Goal: Information Seeking & Learning: Check status

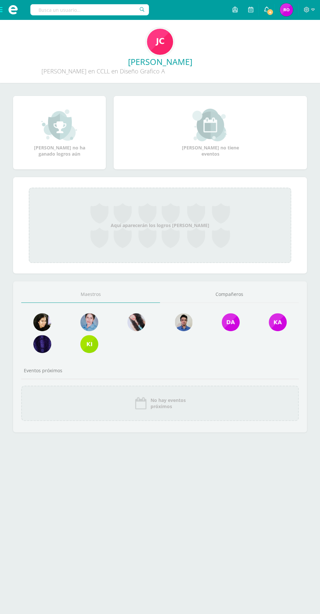
click at [267, 7] on icon at bounding box center [266, 10] width 5 height 6
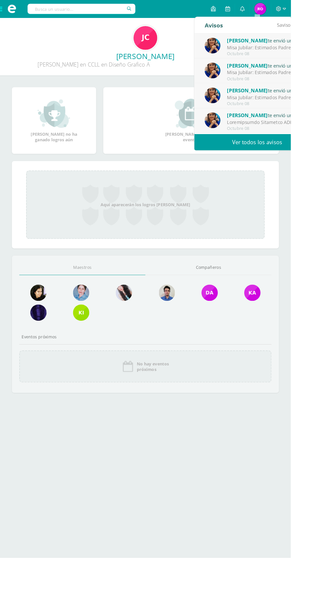
click at [319, 150] on link "Ver todos los avisos" at bounding box center [283, 156] width 138 height 18
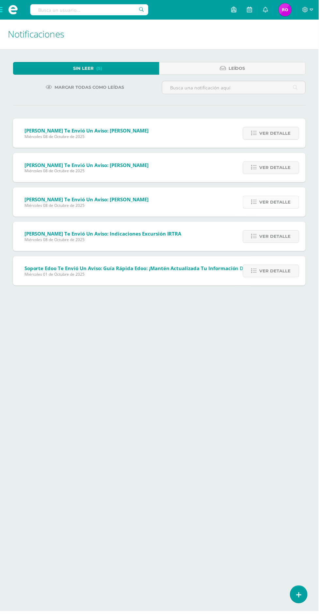
click at [285, 203] on span "Ver detalle" at bounding box center [275, 203] width 31 height 12
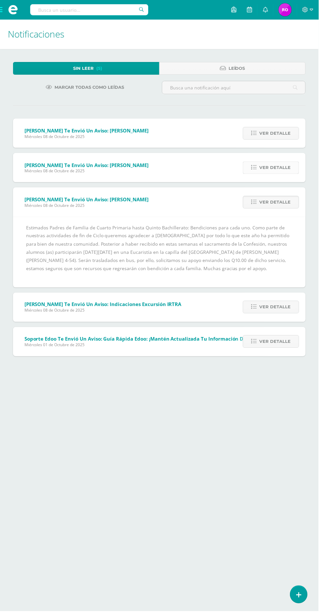
click at [289, 164] on span "Ver detalle" at bounding box center [275, 168] width 31 height 12
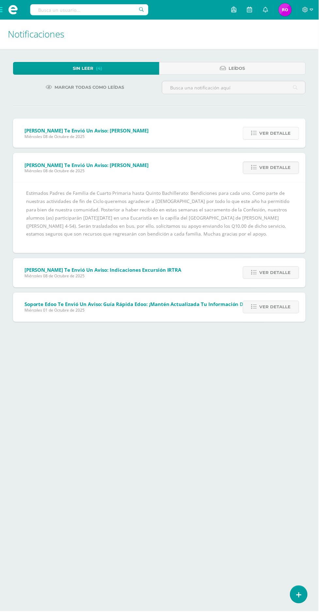
click at [289, 134] on span "Ver detalle" at bounding box center [275, 134] width 31 height 12
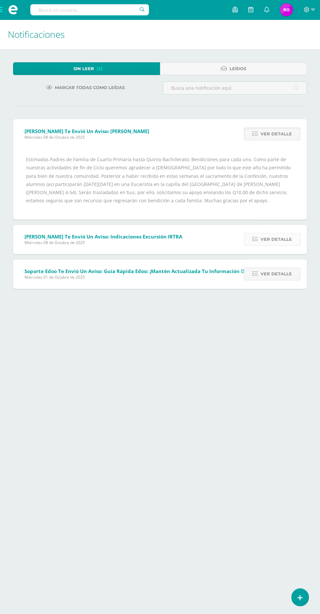
click at [288, 238] on span "Ver detalle" at bounding box center [275, 239] width 31 height 12
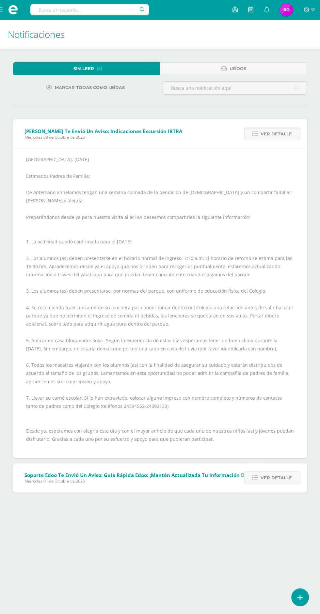
click at [293, 9] on span "María Roset Mi Perfil" at bounding box center [286, 9] width 16 height 13
